Goal: Information Seeking & Learning: Learn about a topic

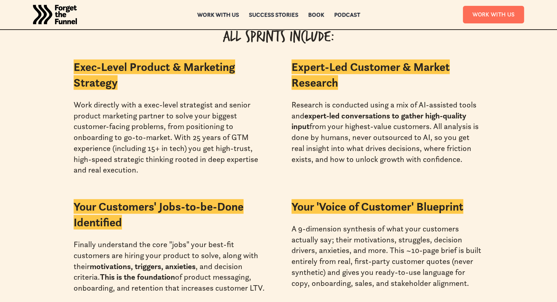
scroll to position [1665, 0]
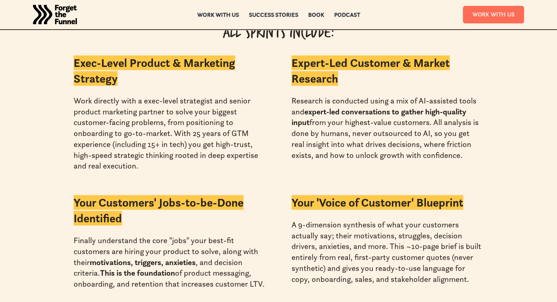
click at [355, 107] on strong "expert-led conversations to gather high-quality input" at bounding box center [378, 117] width 175 height 21
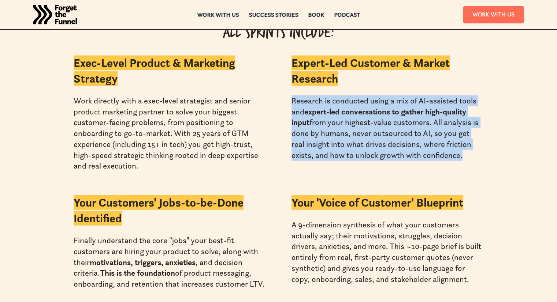
click at [355, 107] on strong "expert-led conversations to gather high-quality input" at bounding box center [378, 117] width 175 height 21
click at [420, 107] on strong "expert-led conversations to gather high-quality input" at bounding box center [378, 117] width 175 height 21
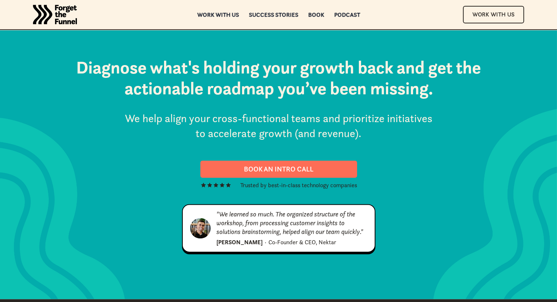
scroll to position [3814, 0]
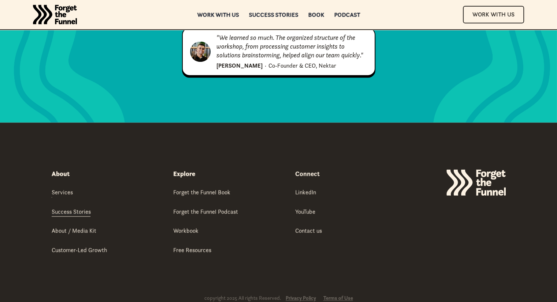
click at [76, 208] on div "Success Stories" at bounding box center [71, 212] width 39 height 8
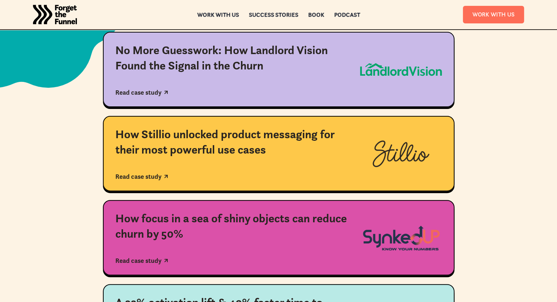
scroll to position [194, 0]
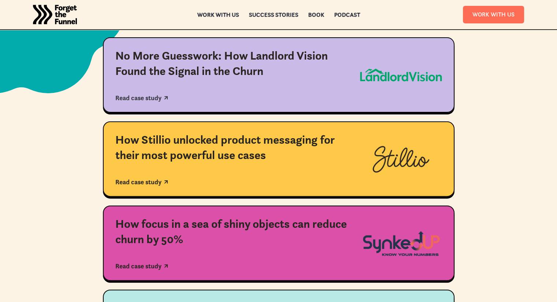
click at [235, 57] on div "No More Guesswork: How Landlord Vision Found the Signal in the Churn" at bounding box center [231, 63] width 232 height 30
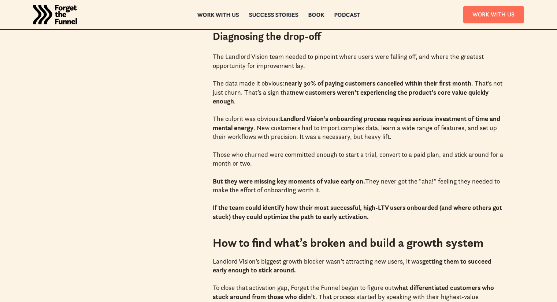
scroll to position [670, 0]
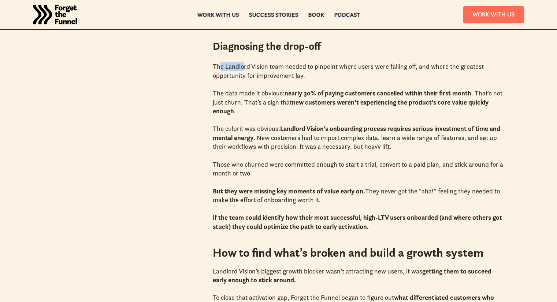
drag, startPoint x: 223, startPoint y: 65, endPoint x: 245, endPoint y: 68, distance: 22.2
click at [245, 68] on p "The Landlord Vision team needed to pinpoint where users were falling off, and w…" at bounding box center [359, 71] width 293 height 18
drag, startPoint x: 266, startPoint y: 67, endPoint x: 234, endPoint y: 64, distance: 32.4
click at [235, 65] on p "The Landlord Vision team needed to pinpoint where users were falling off, and w…" at bounding box center [359, 71] width 293 height 18
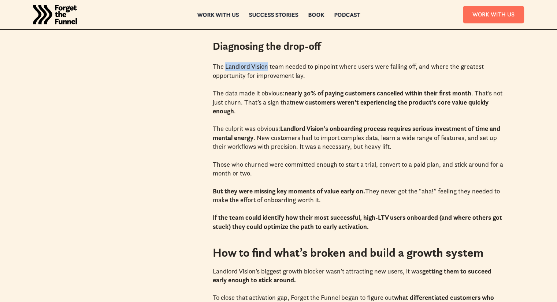
drag, startPoint x: 225, startPoint y: 63, endPoint x: 267, endPoint y: 64, distance: 41.7
click at [267, 64] on p "The Landlord Vision team needed to pinpoint where users were falling off, and w…" at bounding box center [359, 71] width 293 height 18
